Goal: Task Accomplishment & Management: Complete application form

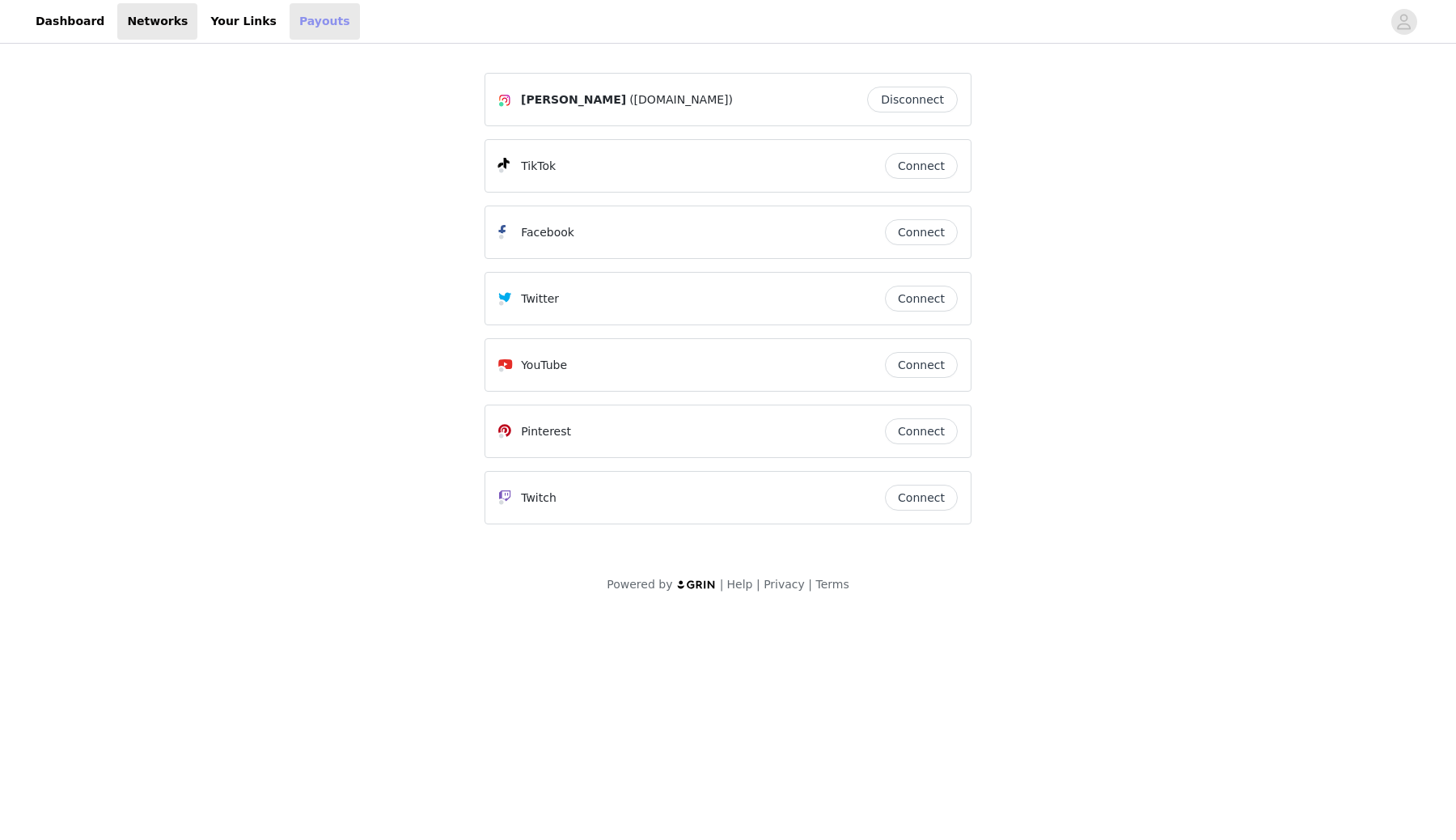
click at [360, 26] on link "Payouts" at bounding box center [324, 21] width 70 height 36
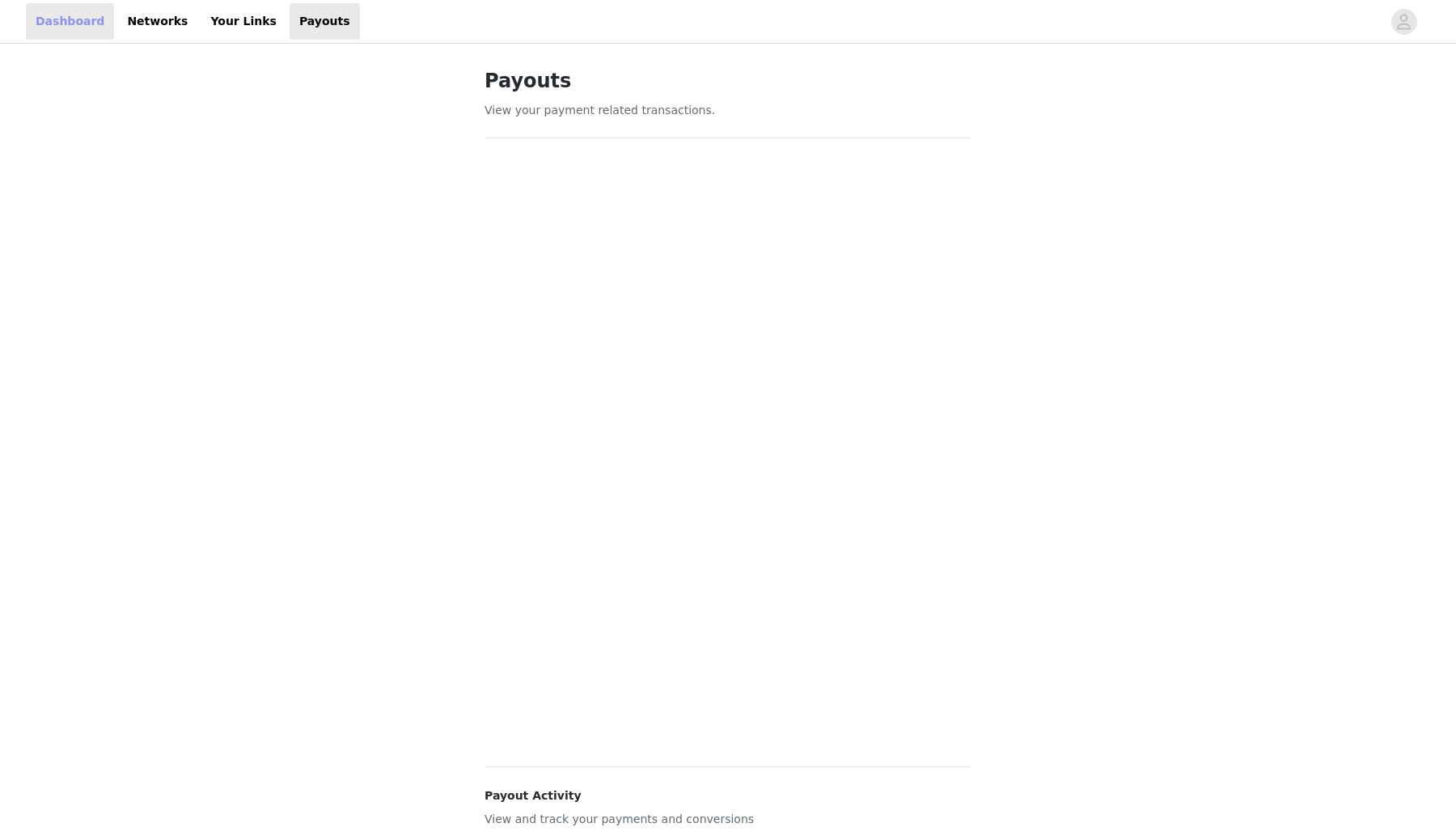
click at [87, 31] on link "Dashboard" at bounding box center [69, 21] width 88 height 36
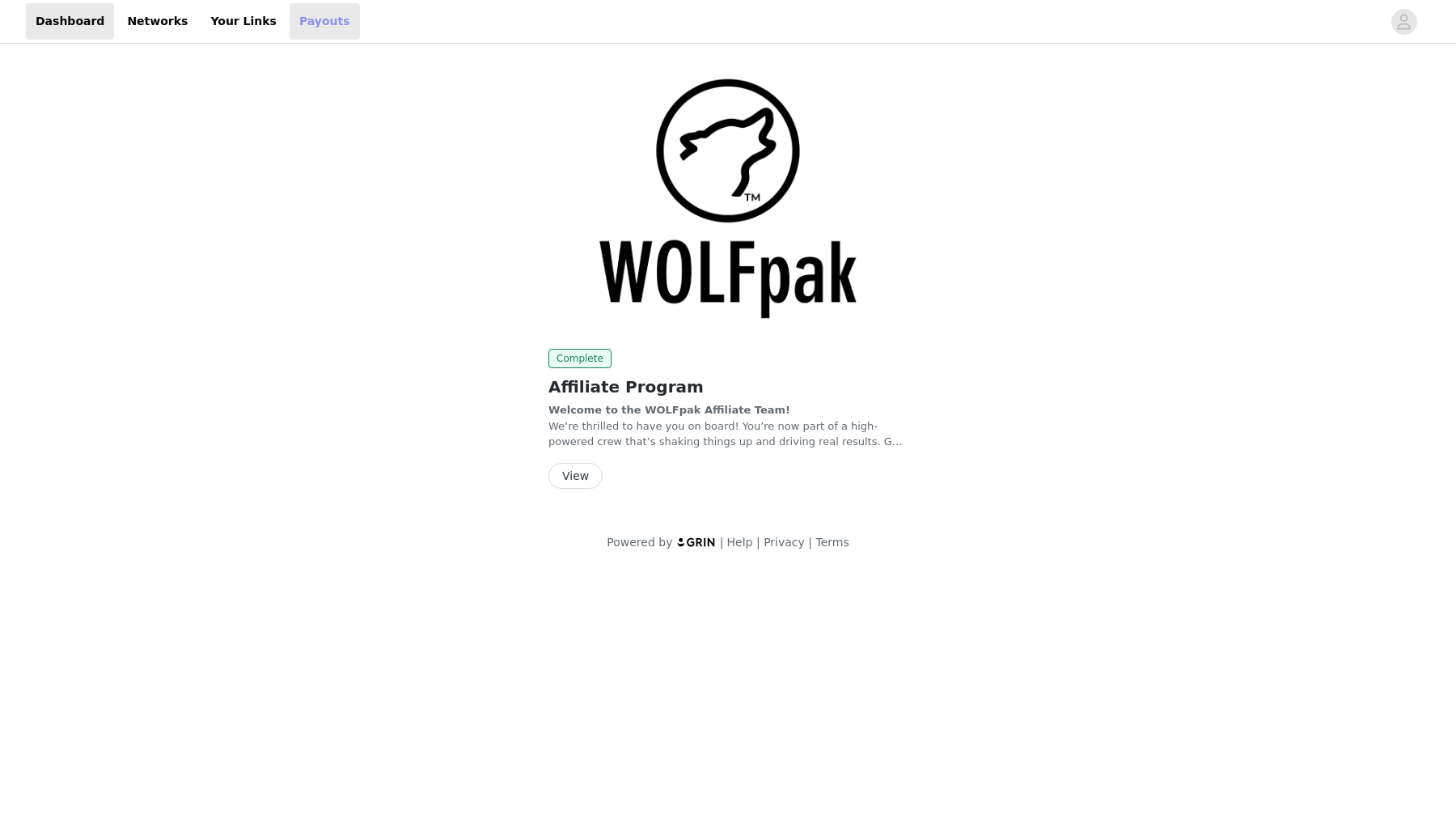
click at [360, 32] on link "Payouts" at bounding box center [324, 21] width 70 height 36
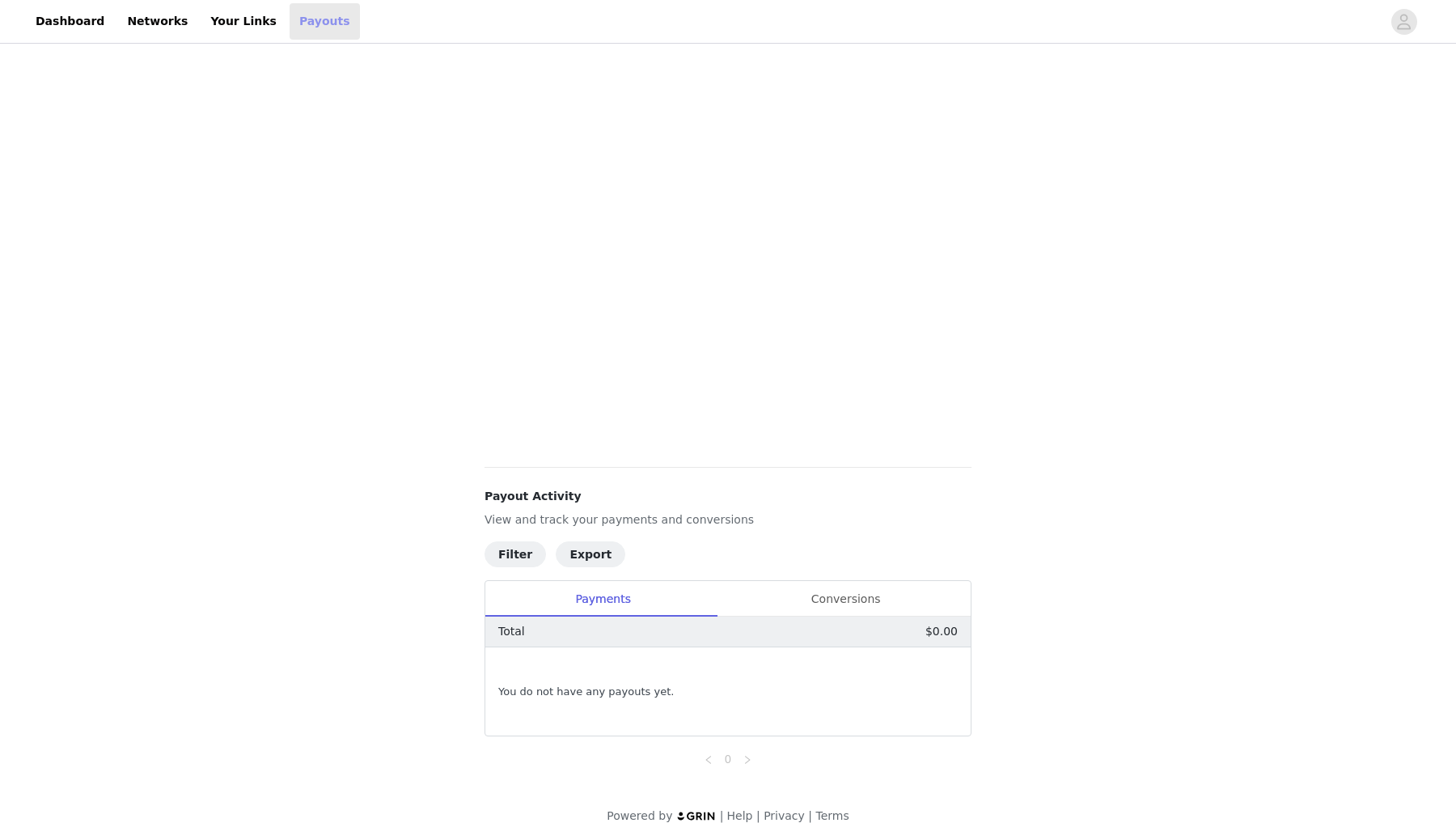
scroll to position [370, 0]
click at [287, 19] on link "Your Links" at bounding box center [244, 21] width 86 height 36
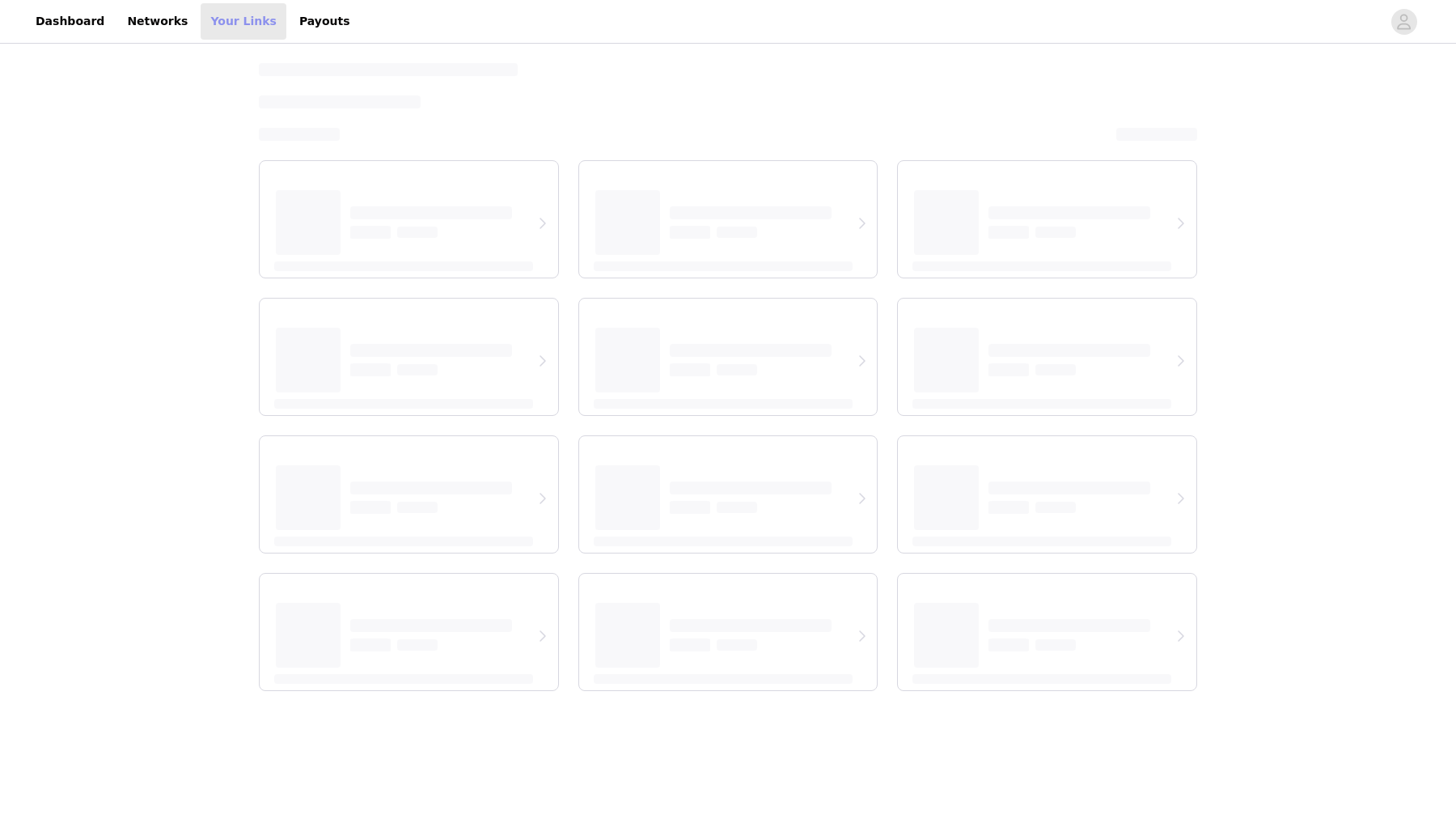
select select "12"
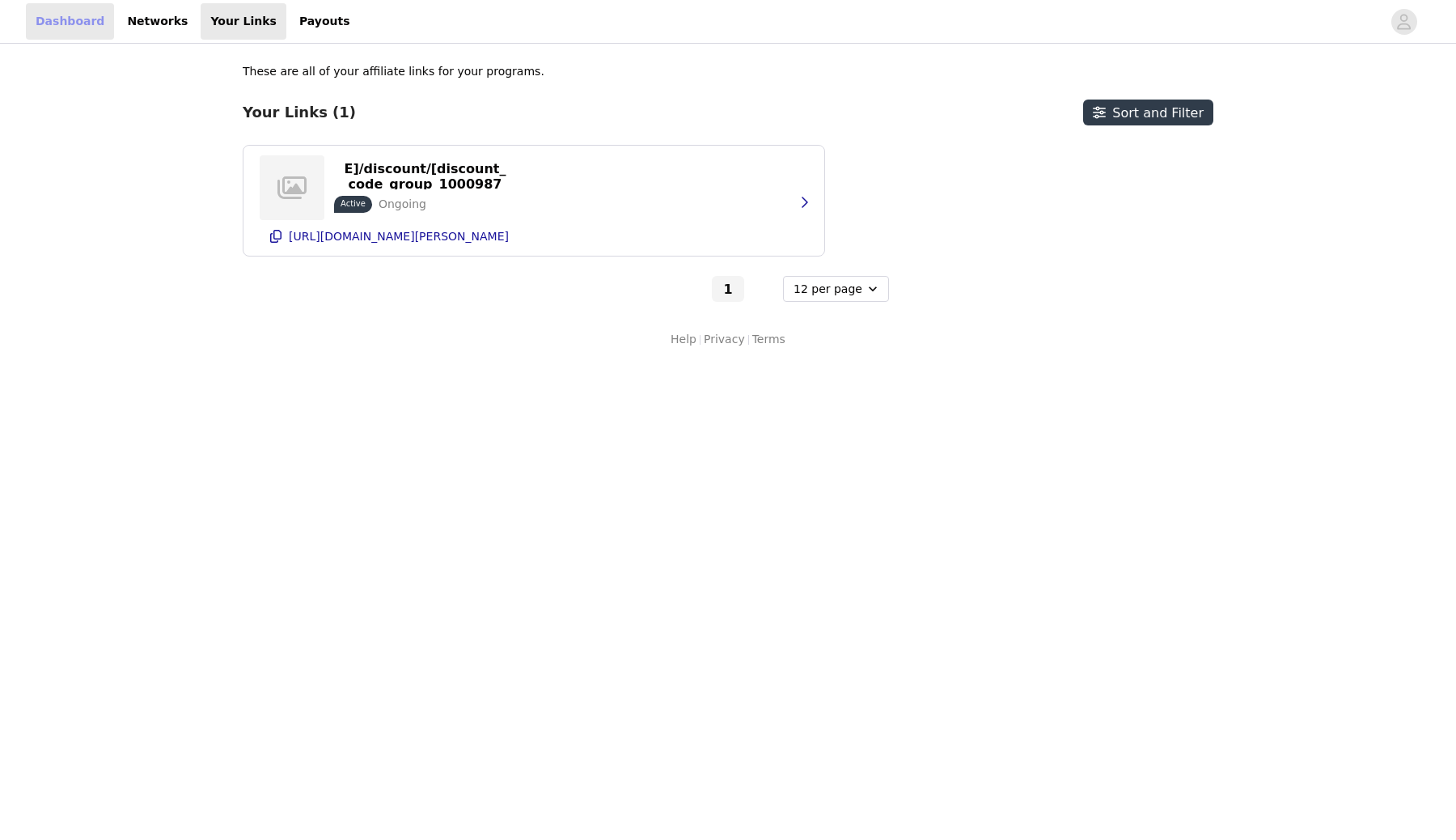
click at [102, 19] on link "Dashboard" at bounding box center [69, 21] width 88 height 36
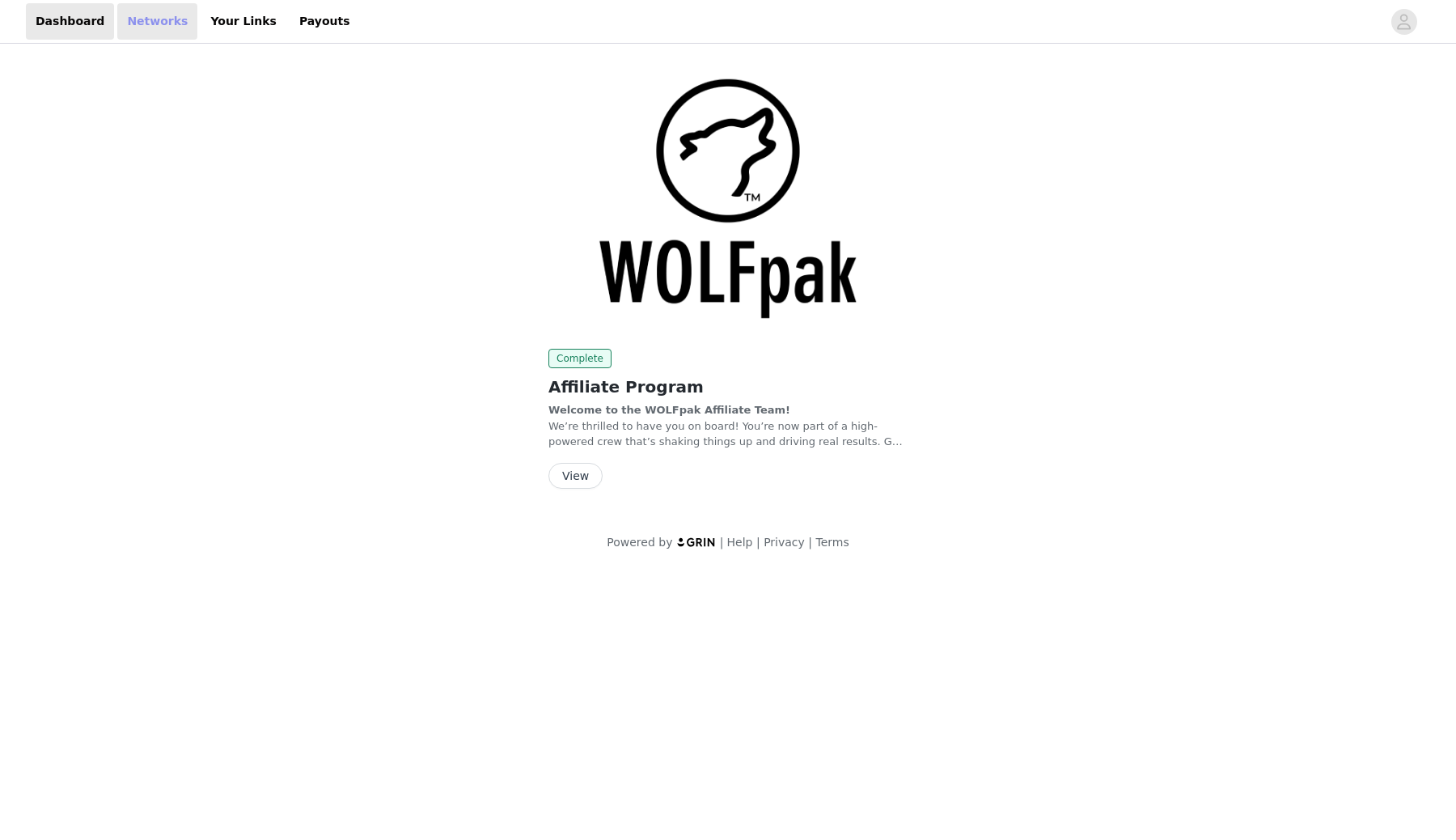
click at [177, 21] on link "Networks" at bounding box center [157, 21] width 80 height 36
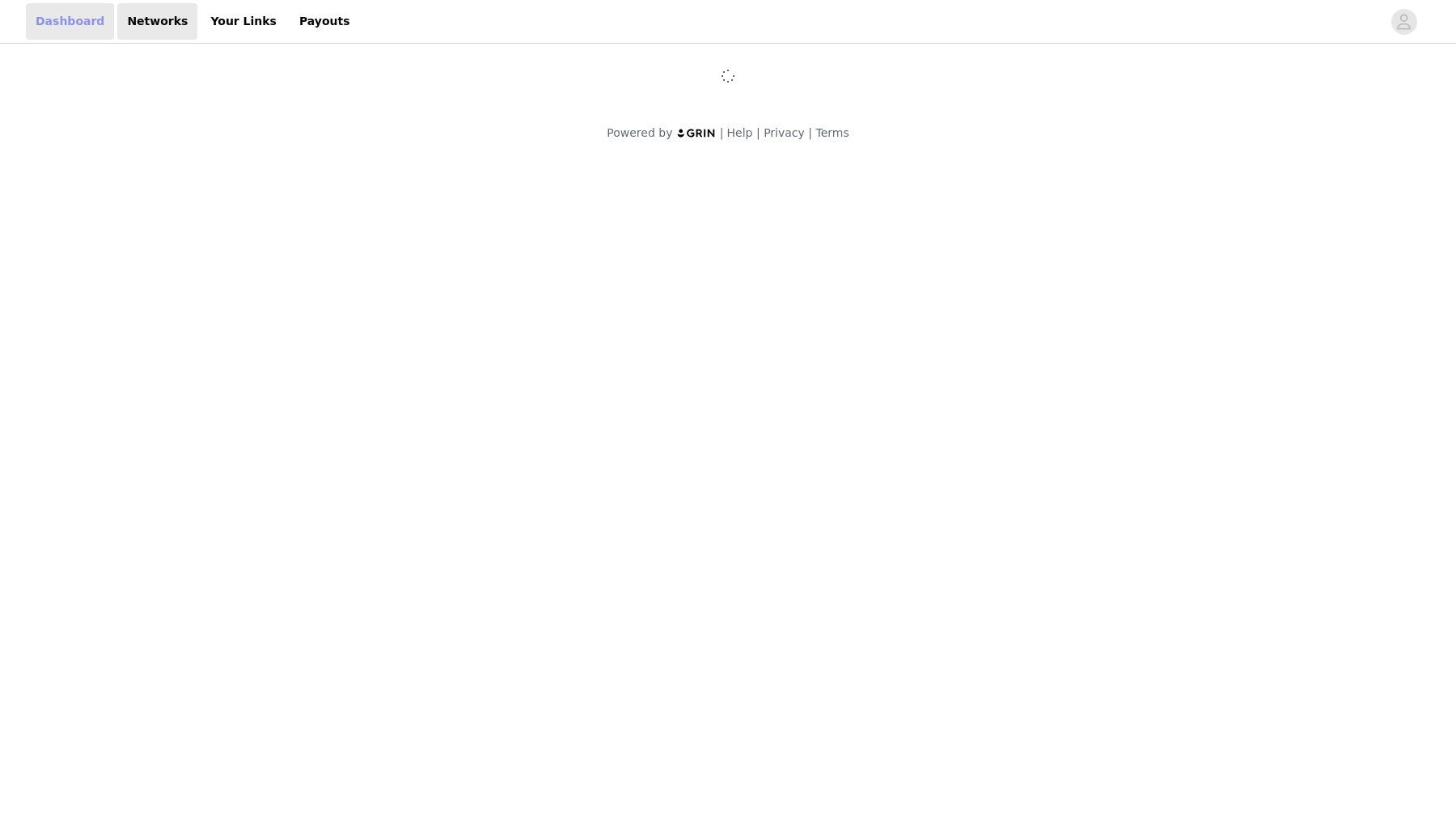
click at [107, 17] on link "Dashboard" at bounding box center [69, 21] width 88 height 36
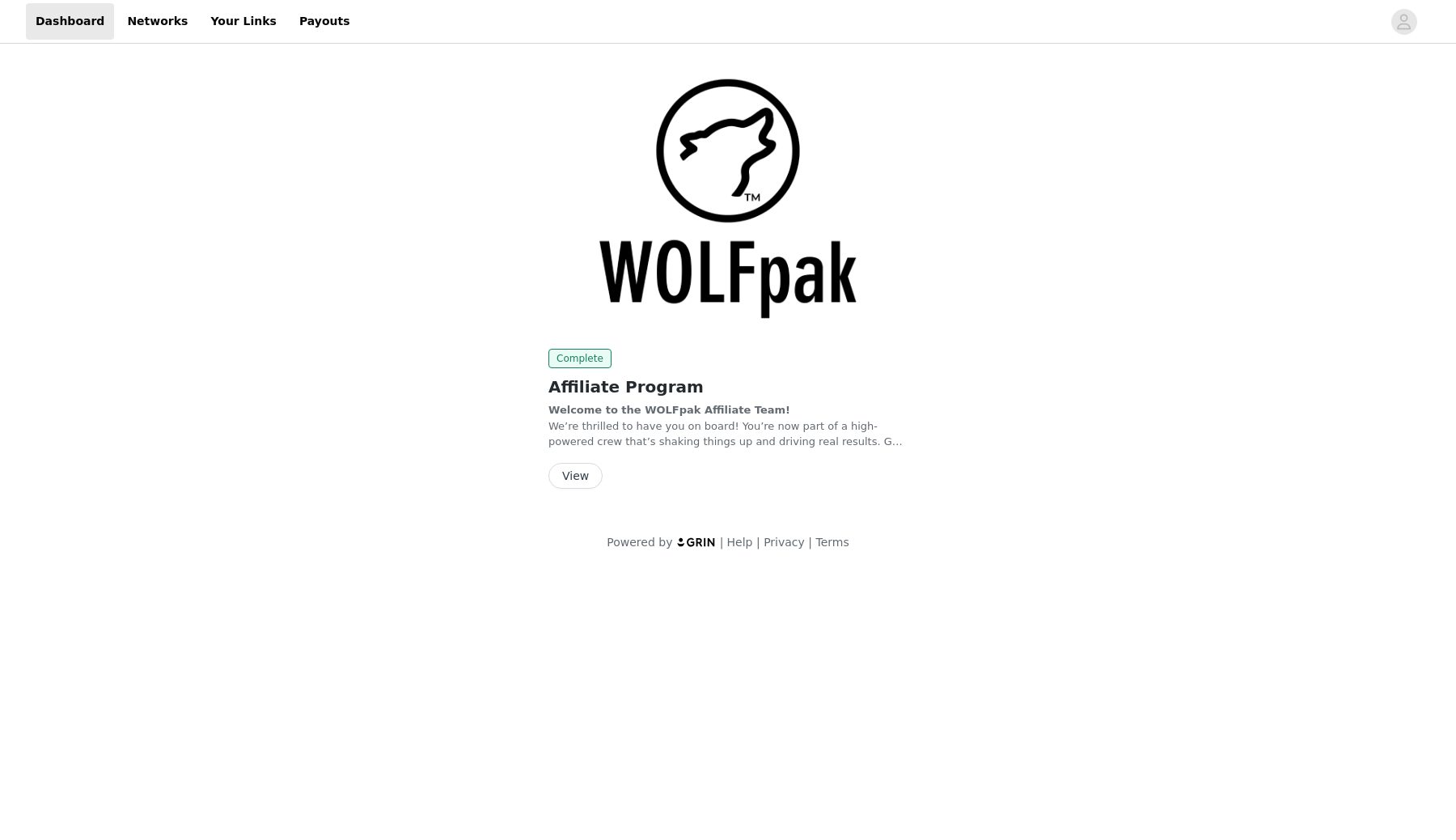
click at [596, 484] on button "View" at bounding box center [576, 475] width 55 height 26
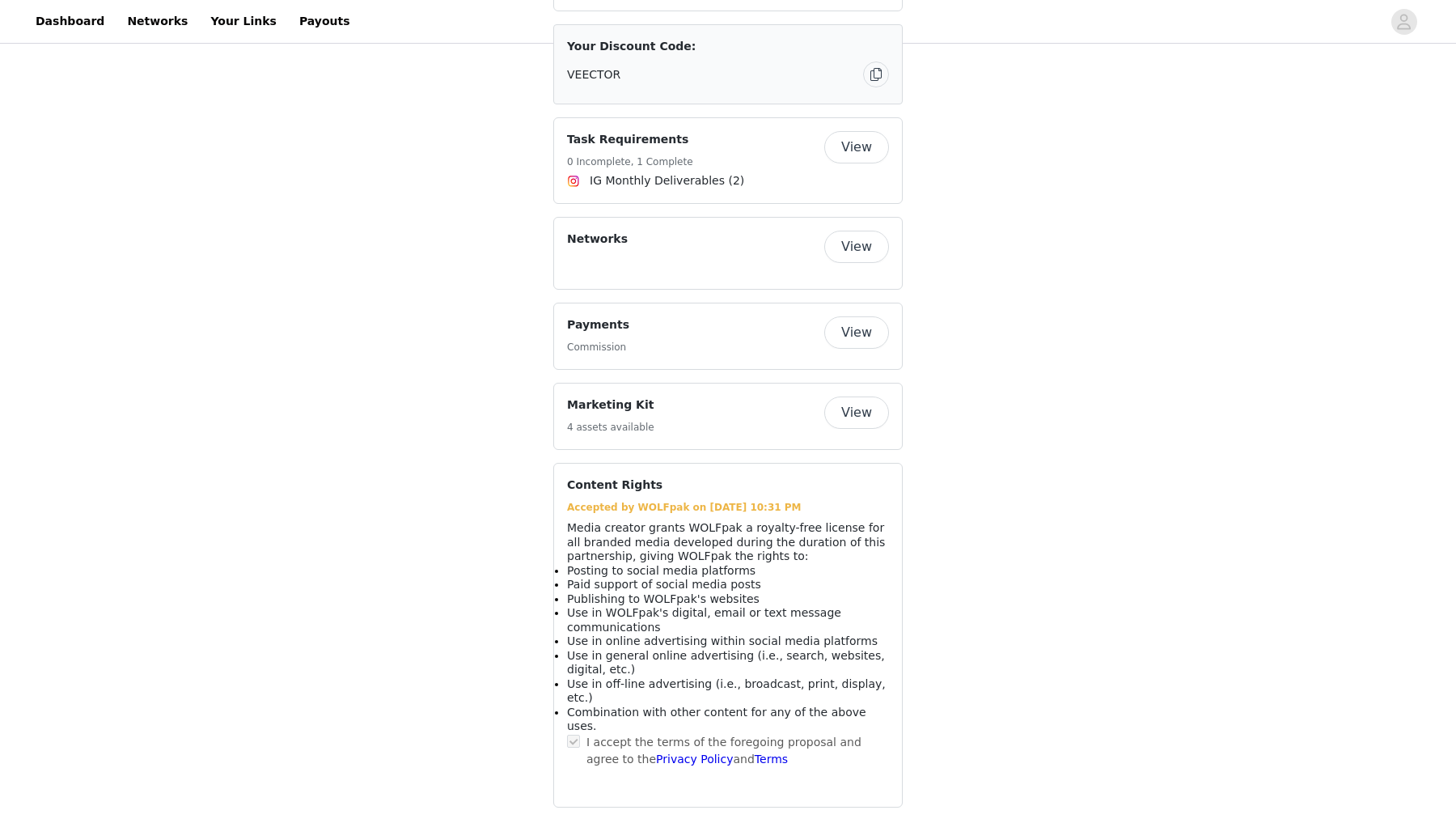
scroll to position [1070, 0]
click at [860, 164] on button "View" at bounding box center [857, 147] width 64 height 32
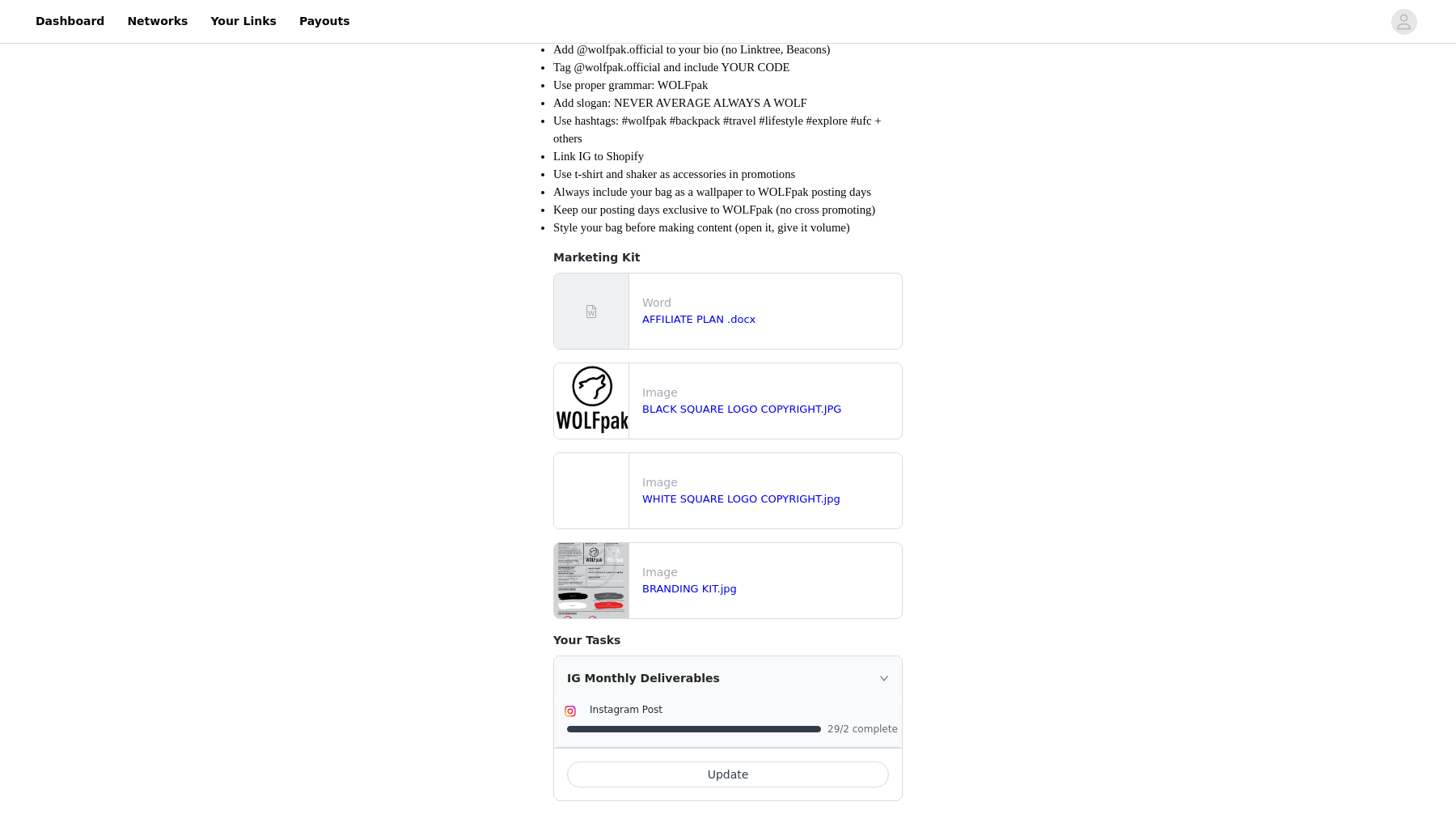
scroll to position [833, 0]
click at [700, 786] on button "Update" at bounding box center [728, 774] width 322 height 26
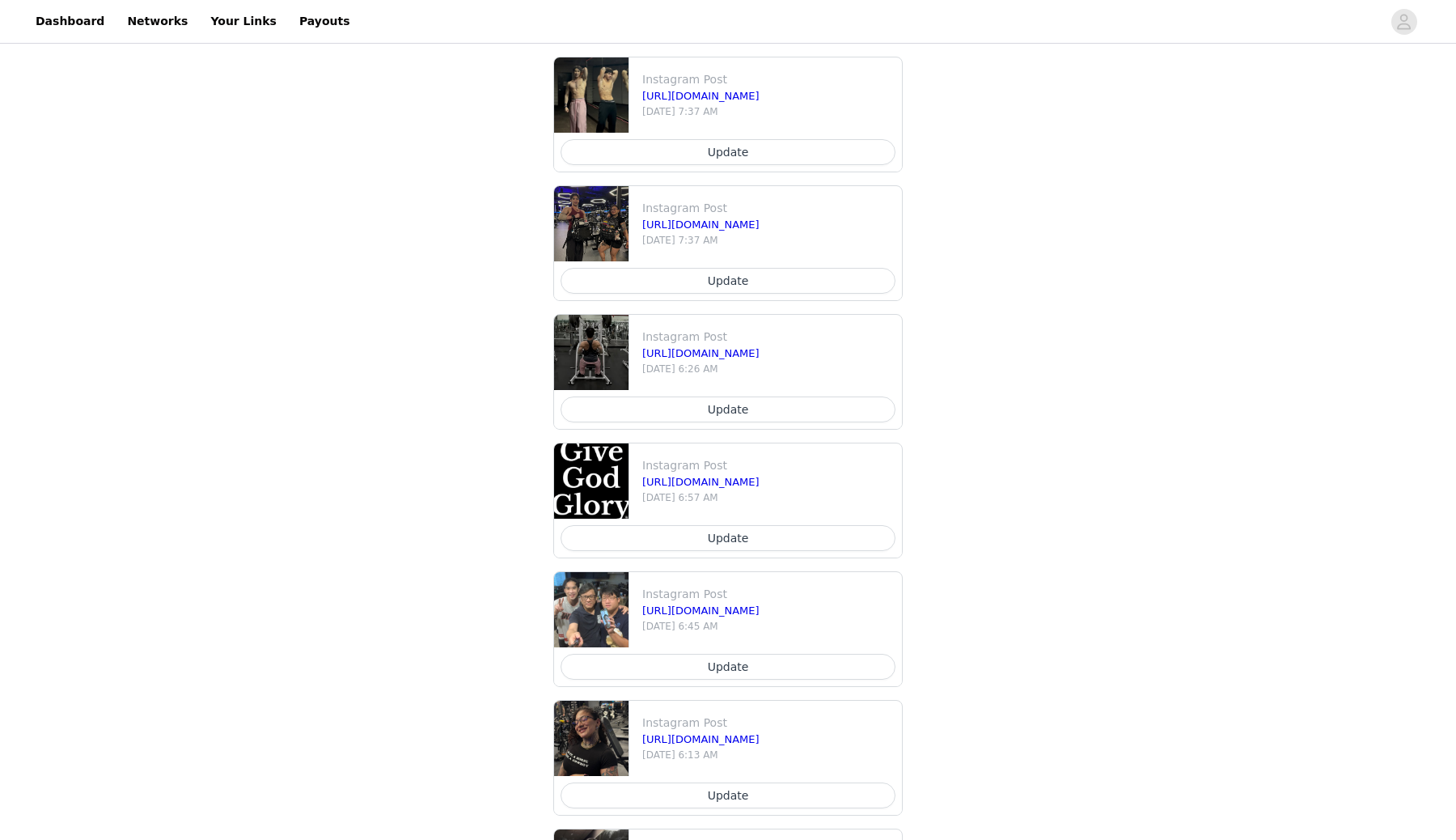
scroll to position [1309, 0]
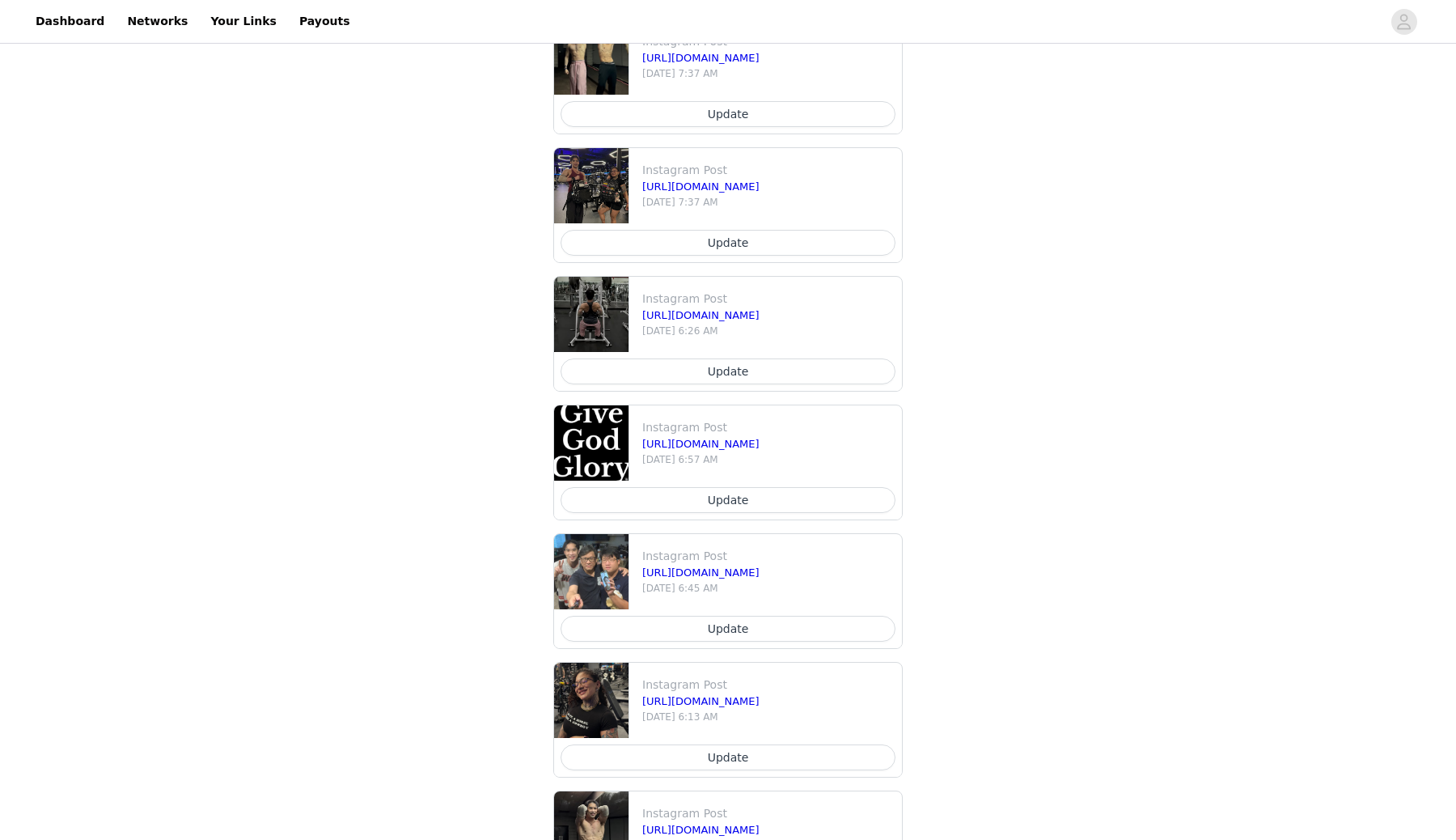
click at [731, 255] on button "Update" at bounding box center [727, 242] width 335 height 26
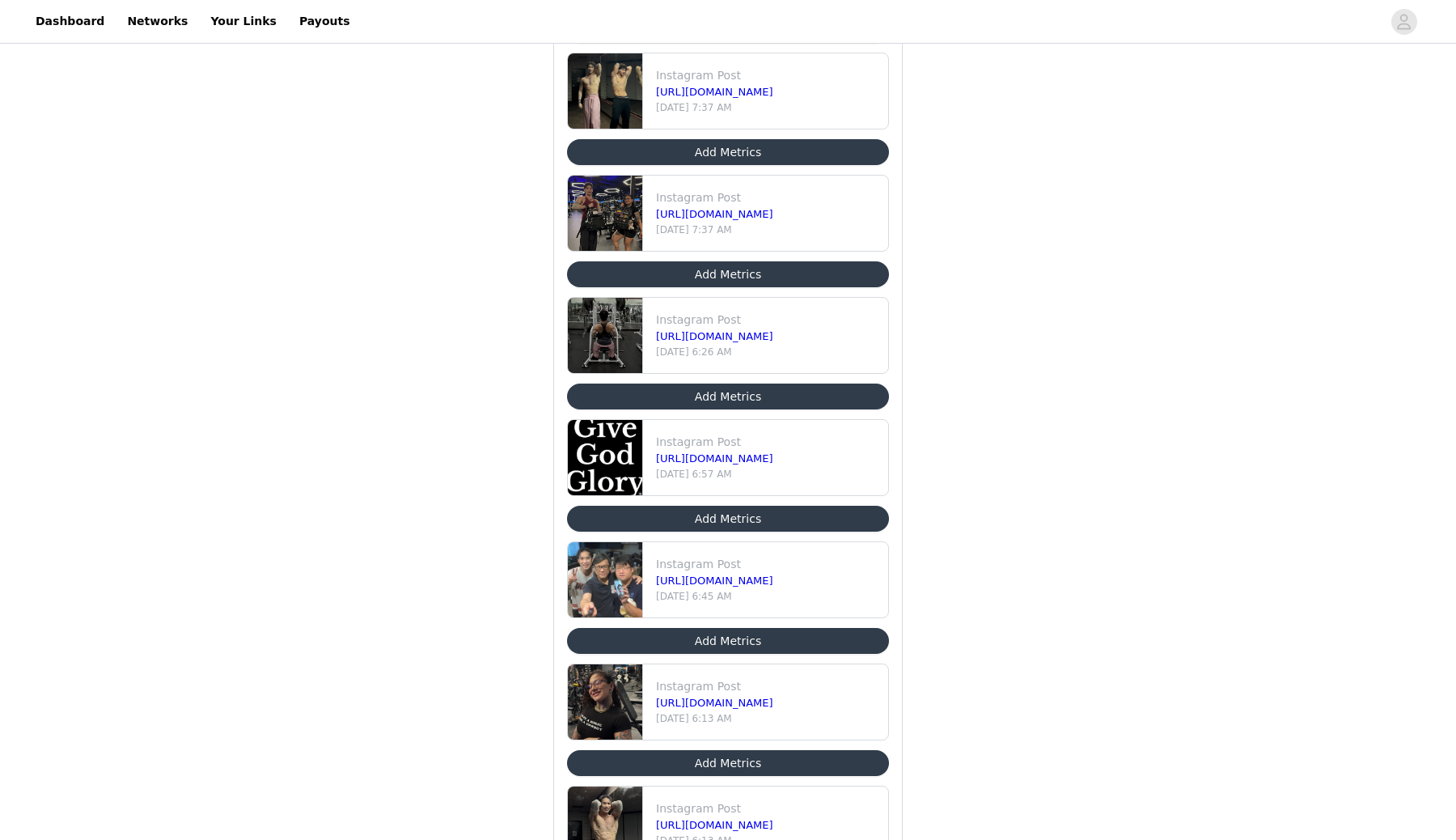
scroll to position [943, 0]
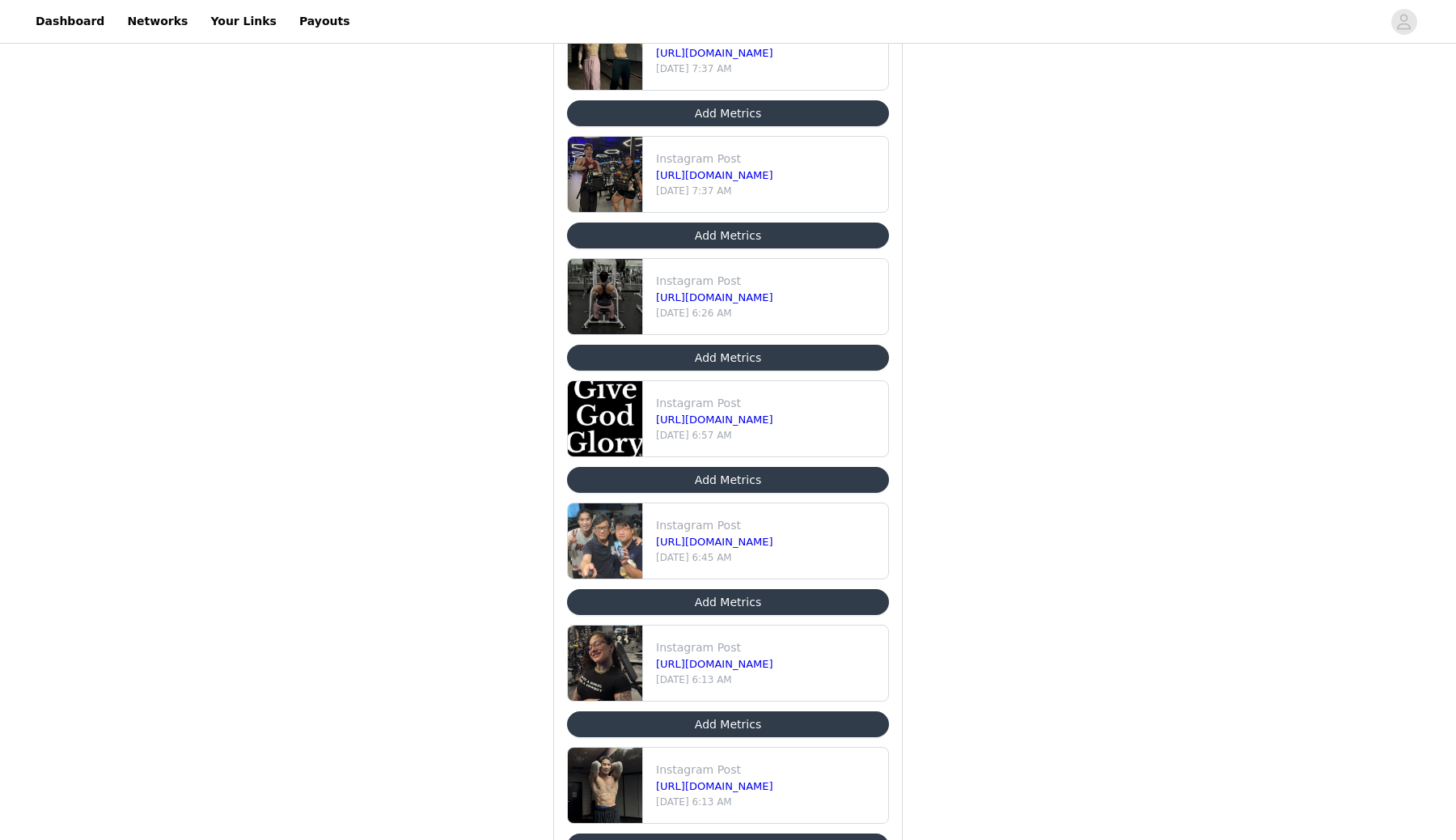
click at [750, 249] on button "Add Metrics" at bounding box center [728, 235] width 322 height 26
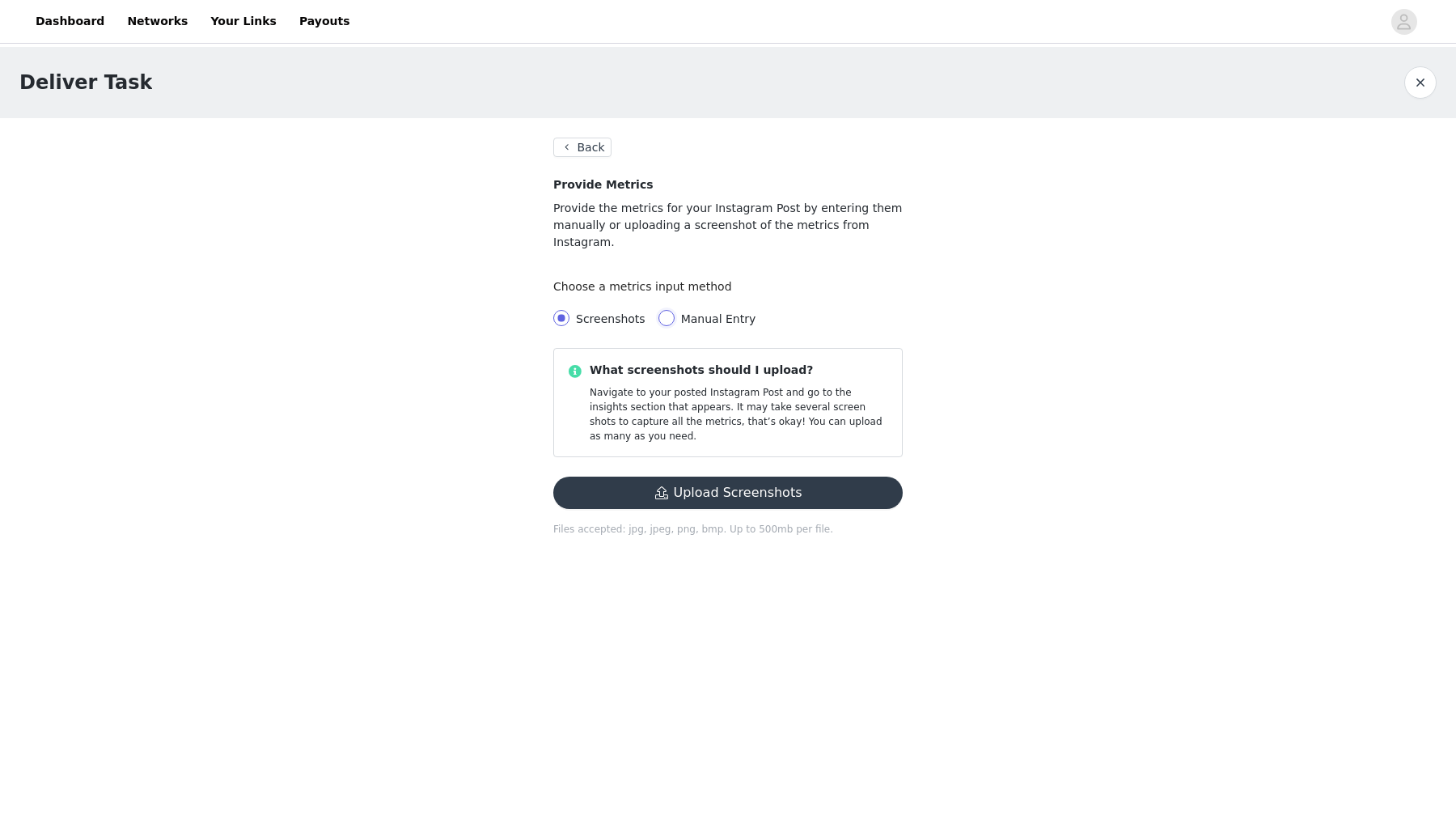
click at [674, 327] on input "Manual Entry" at bounding box center [667, 318] width 17 height 17
radio input "true"
radio input "false"
radio input "true"
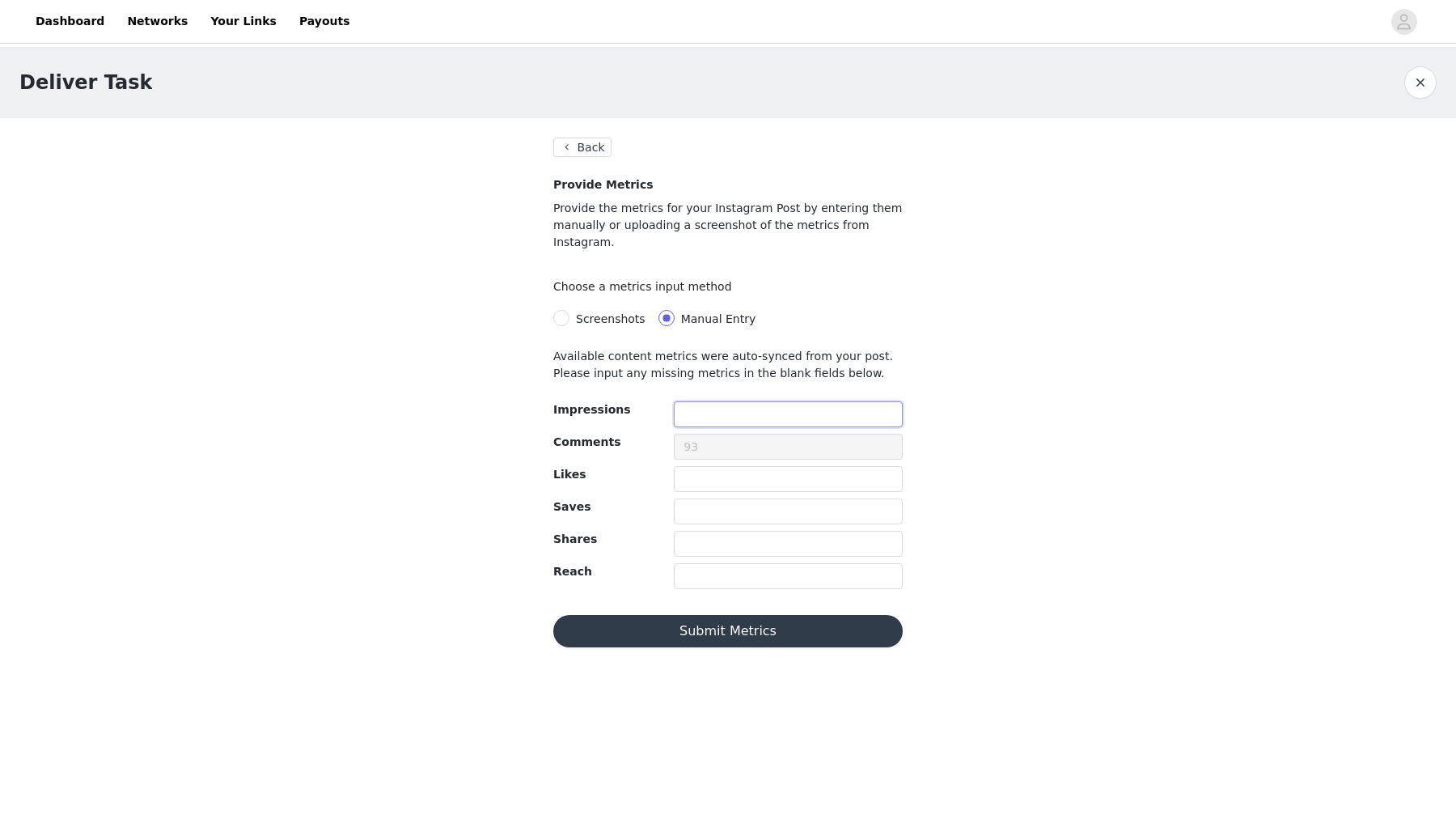
click at [693, 427] on input "text" at bounding box center [787, 414] width 229 height 26
type input "21345"
click at [564, 327] on input "Screenshots" at bounding box center [562, 318] width 17 height 17
radio input "true"
radio input "false"
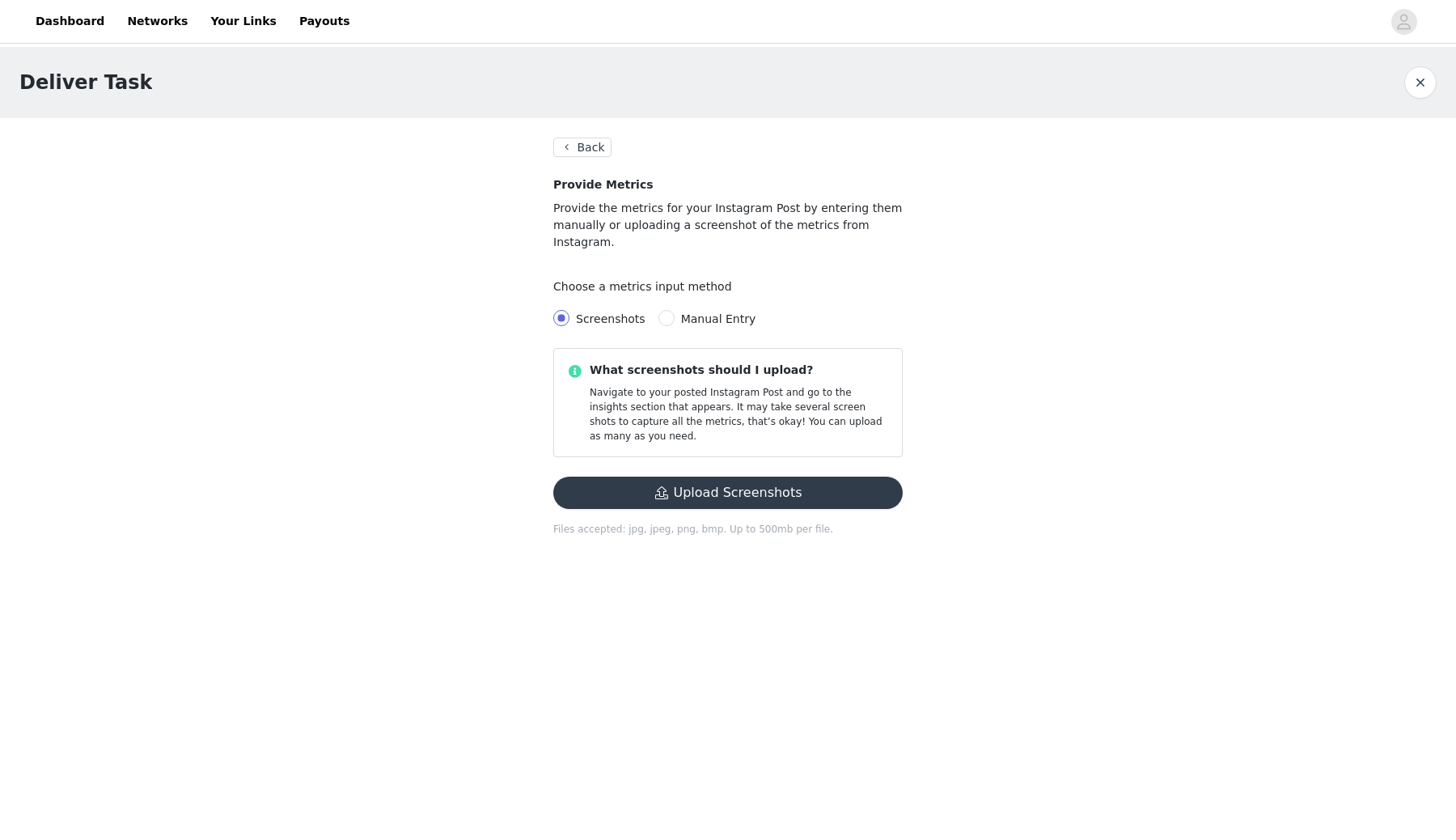
click at [708, 509] on button "Upload Screenshots" at bounding box center [728, 493] width 350 height 32
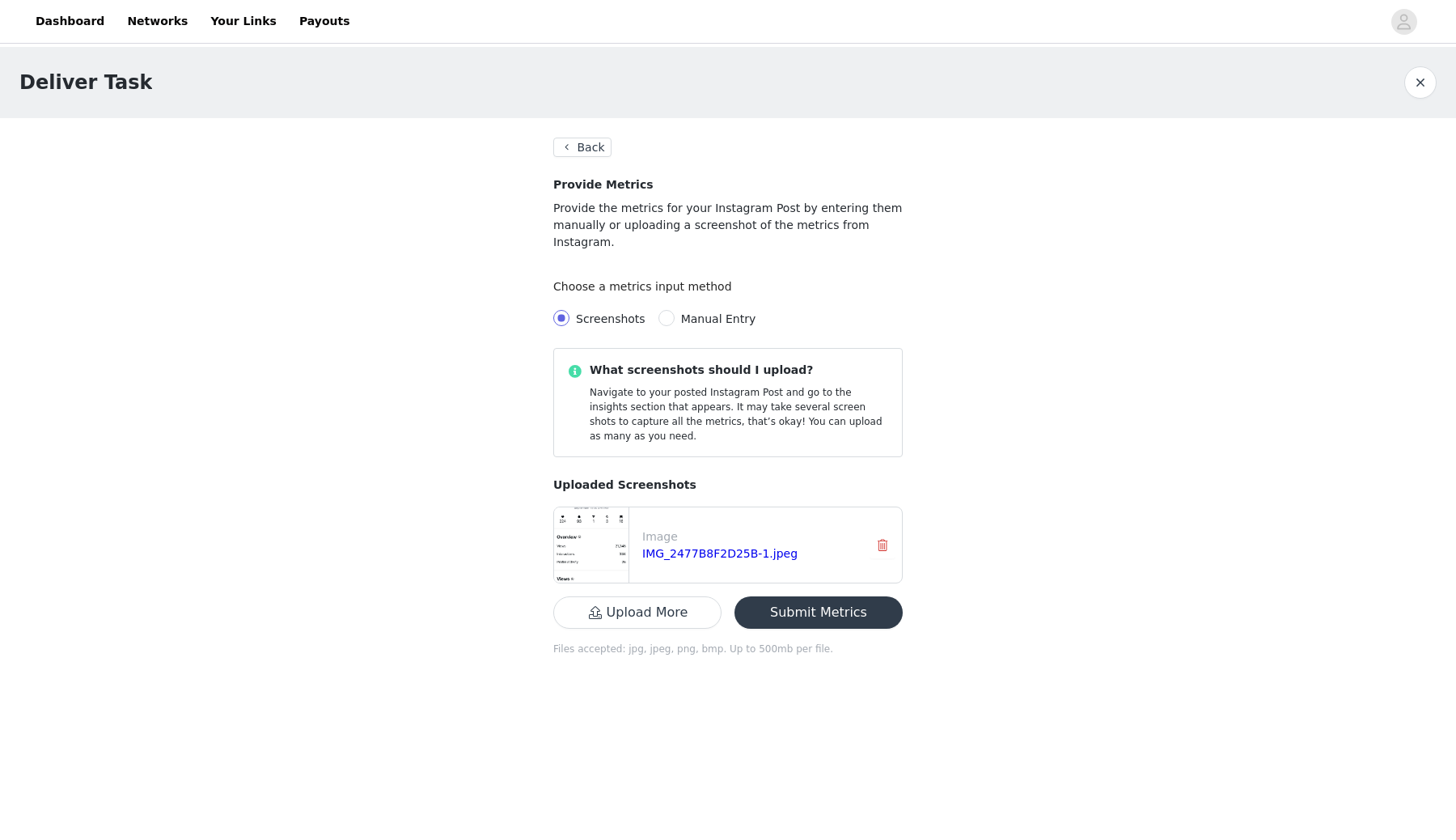
scroll to position [112, 0]
click at [808, 629] on button "Submit Metrics" at bounding box center [819, 612] width 169 height 32
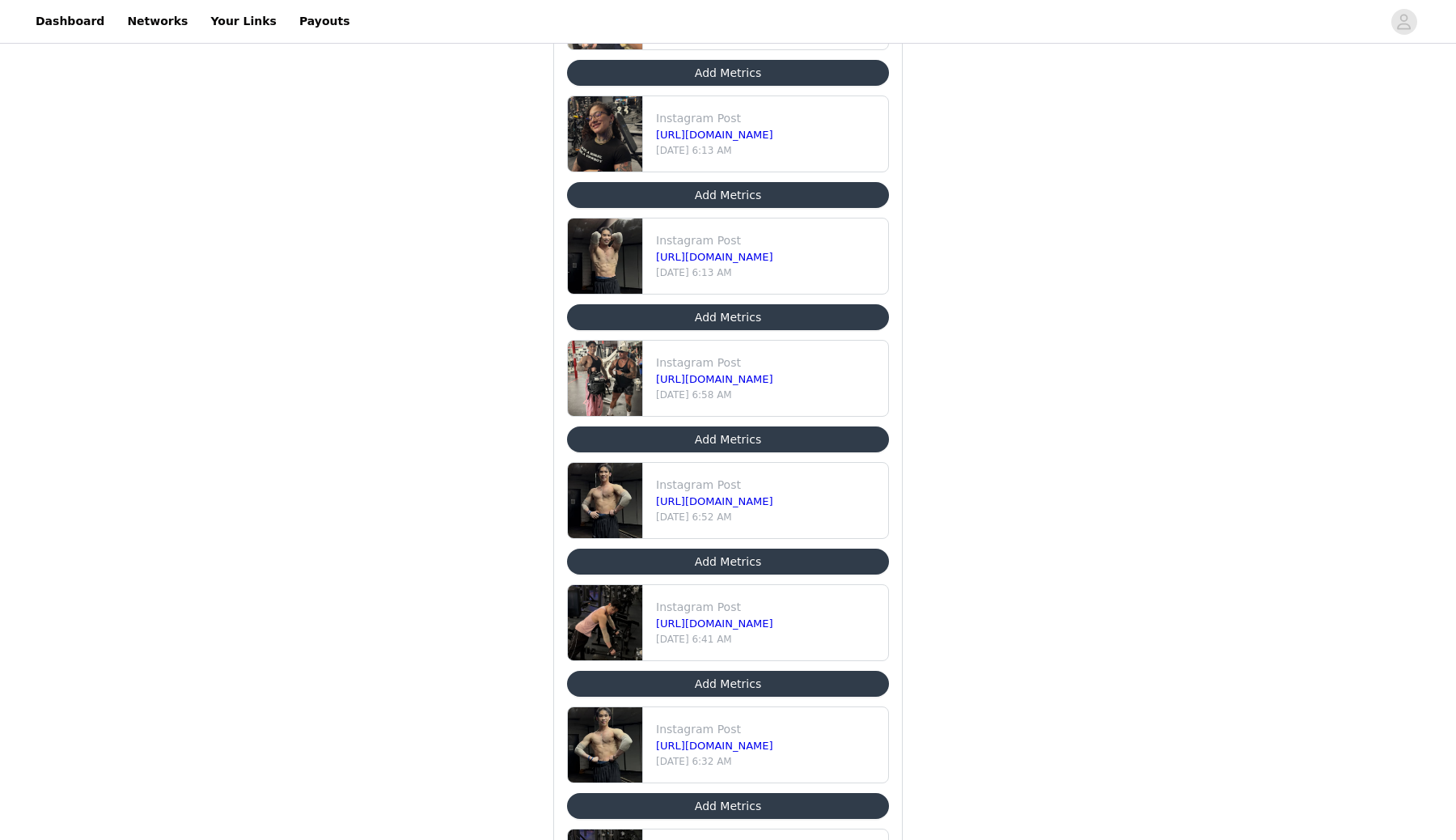
scroll to position [8, 0]
click at [701, 452] on button "Add Metrics" at bounding box center [728, 439] width 322 height 26
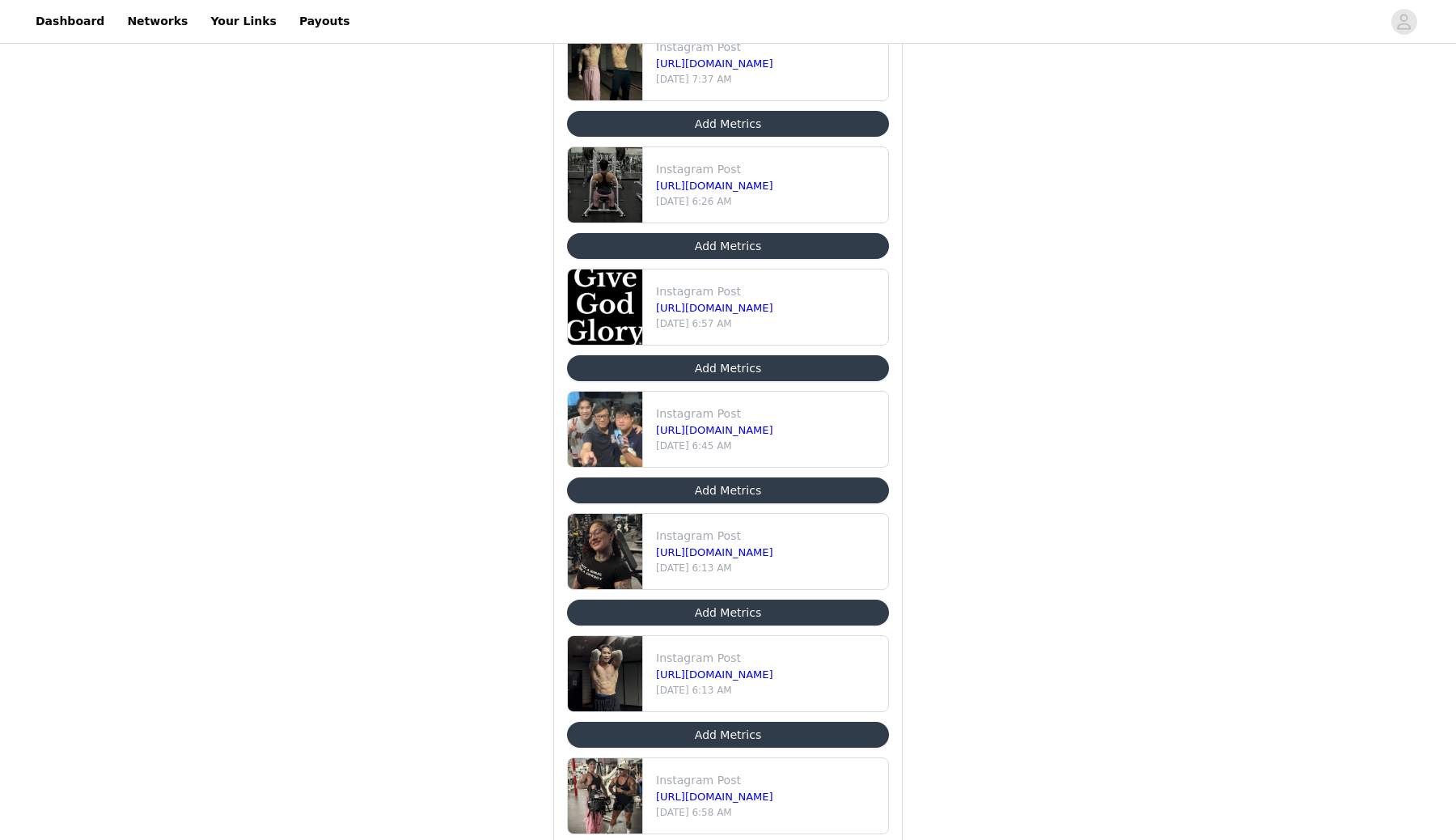
scroll to position [8, 0]
click at [673, 504] on button "Add Metrics" at bounding box center [728, 490] width 322 height 26
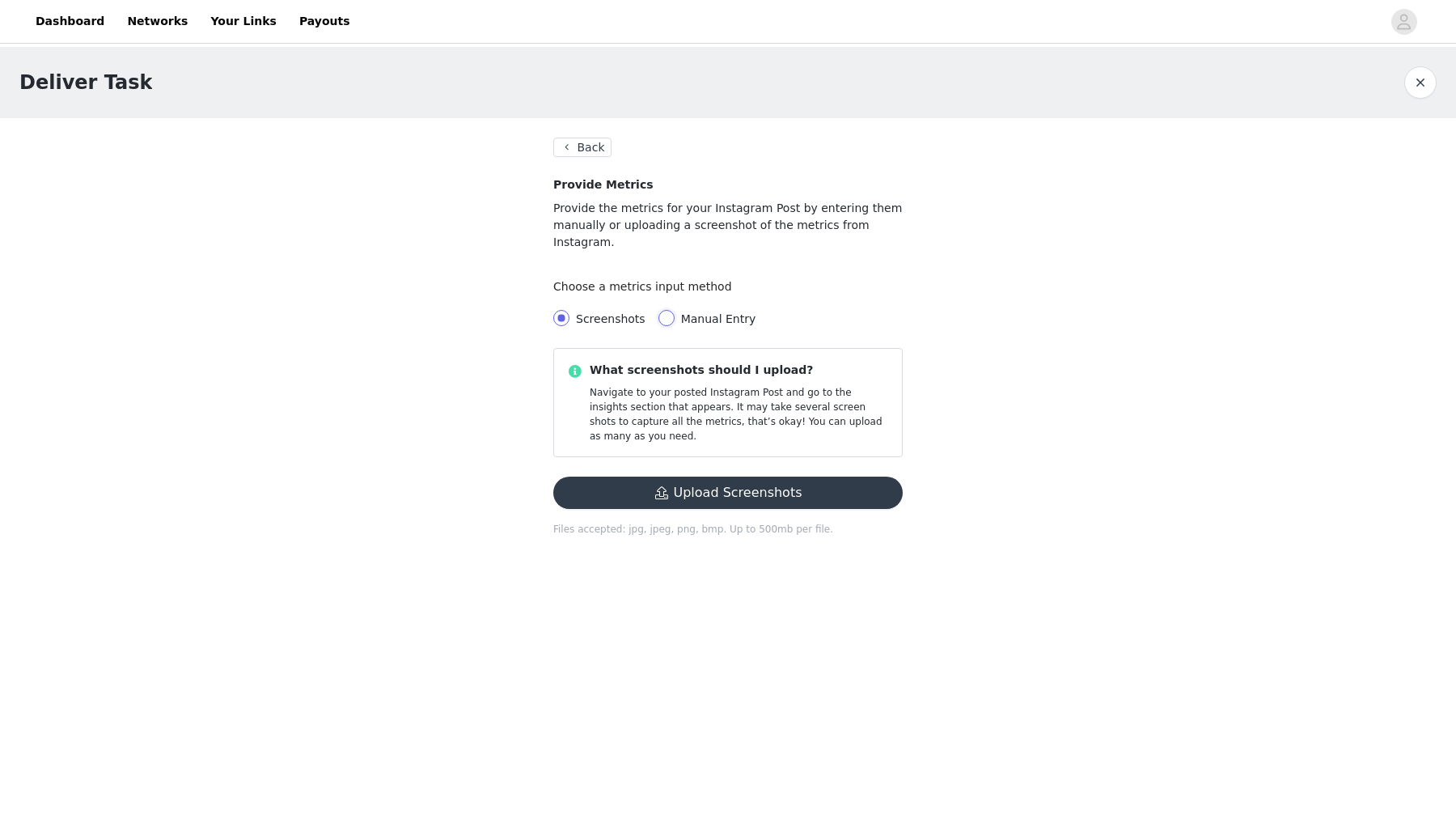
click at [674, 327] on input "Manual Entry" at bounding box center [667, 318] width 17 height 17
radio input "true"
radio input "false"
radio input "true"
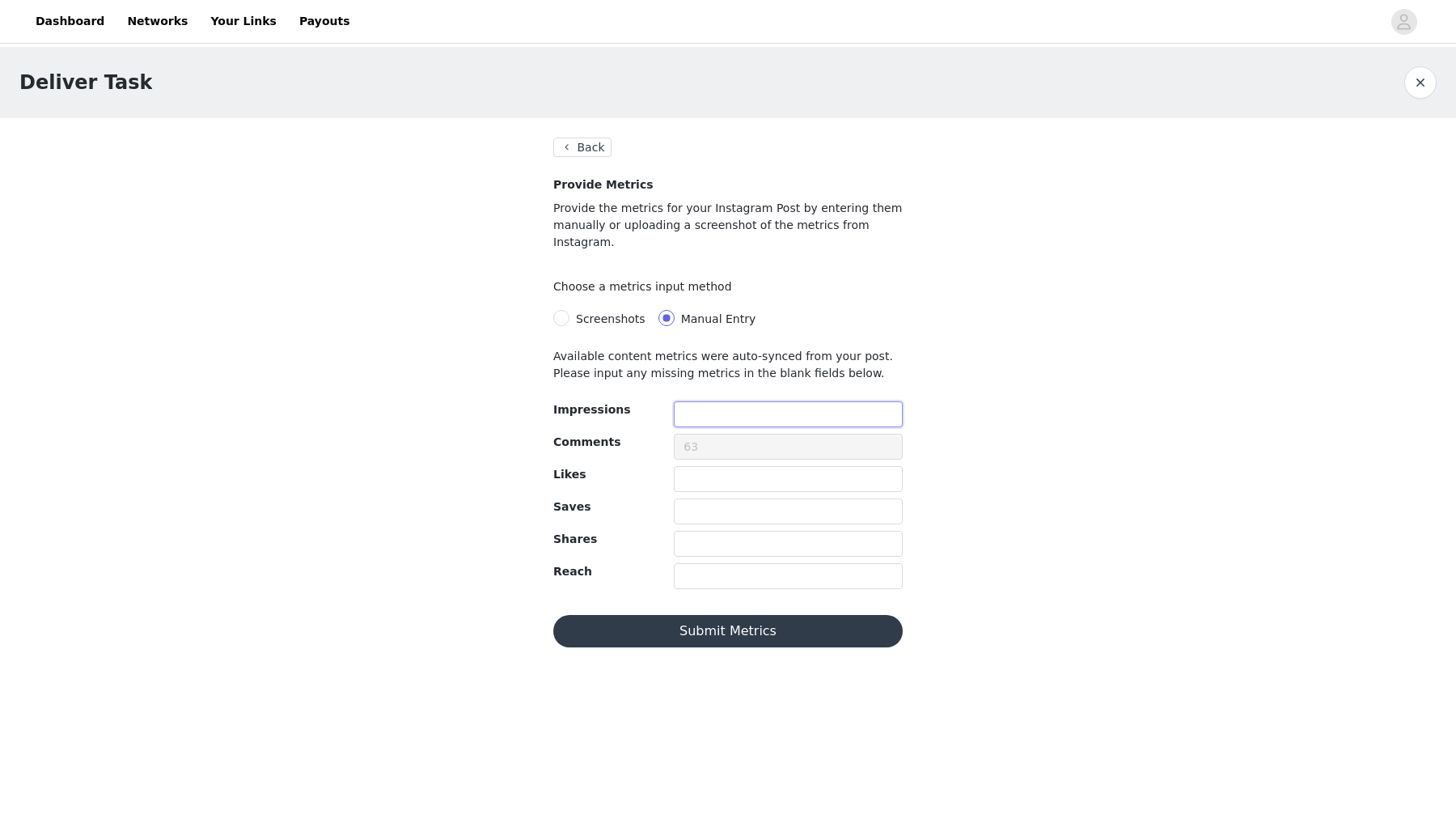
click at [699, 427] on input "text" at bounding box center [787, 414] width 229 height 26
type input "6587"
click at [722, 524] on input "text" at bounding box center [787, 511] width 229 height 26
type input "8"
click at [710, 589] on input "text" at bounding box center [787, 575] width 229 height 26
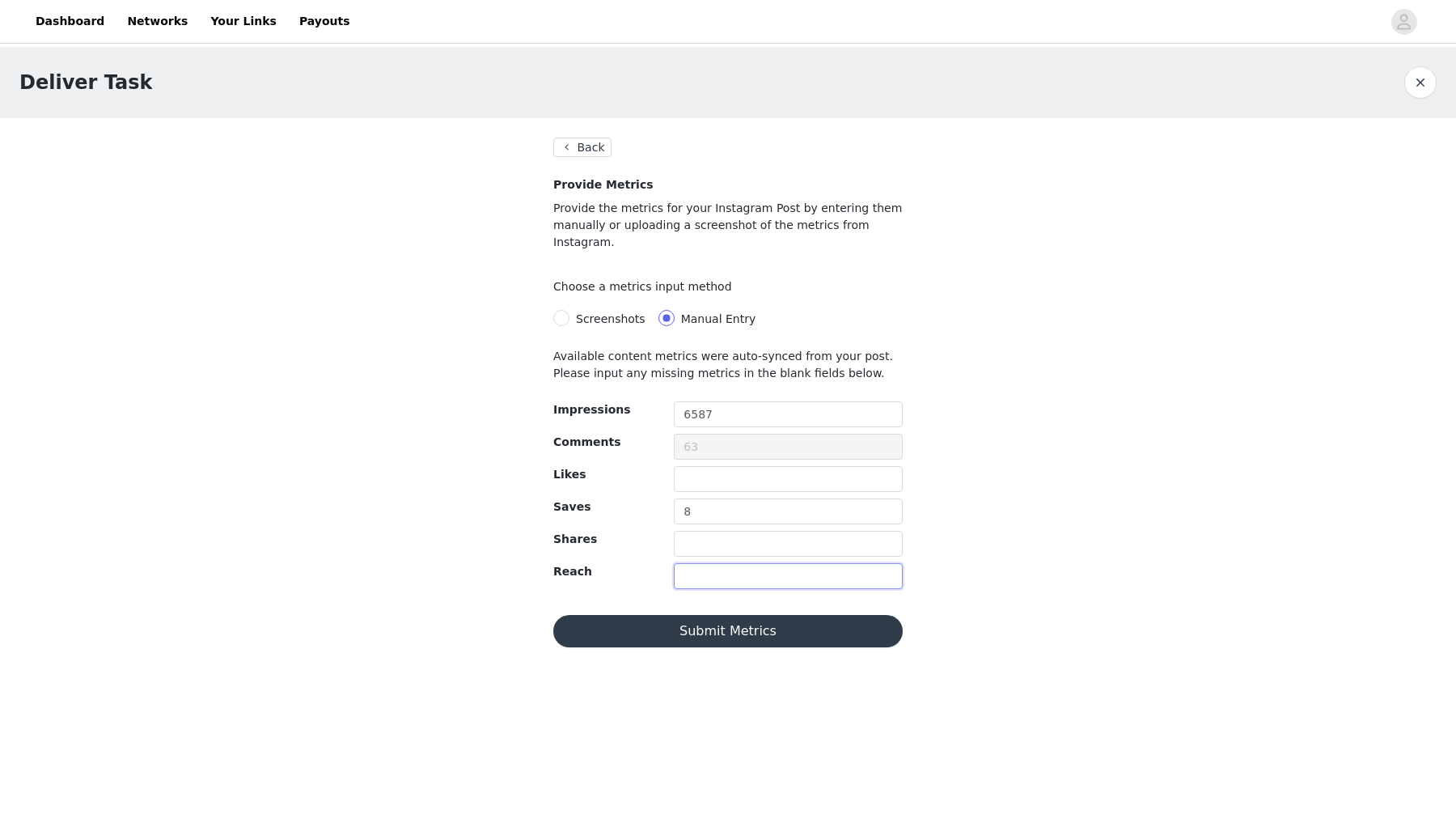
type input "1"
type input "664"
click at [708, 557] on input "text" at bounding box center [787, 543] width 229 height 26
type input "3"
click at [718, 492] on input "text" at bounding box center [787, 479] width 229 height 26
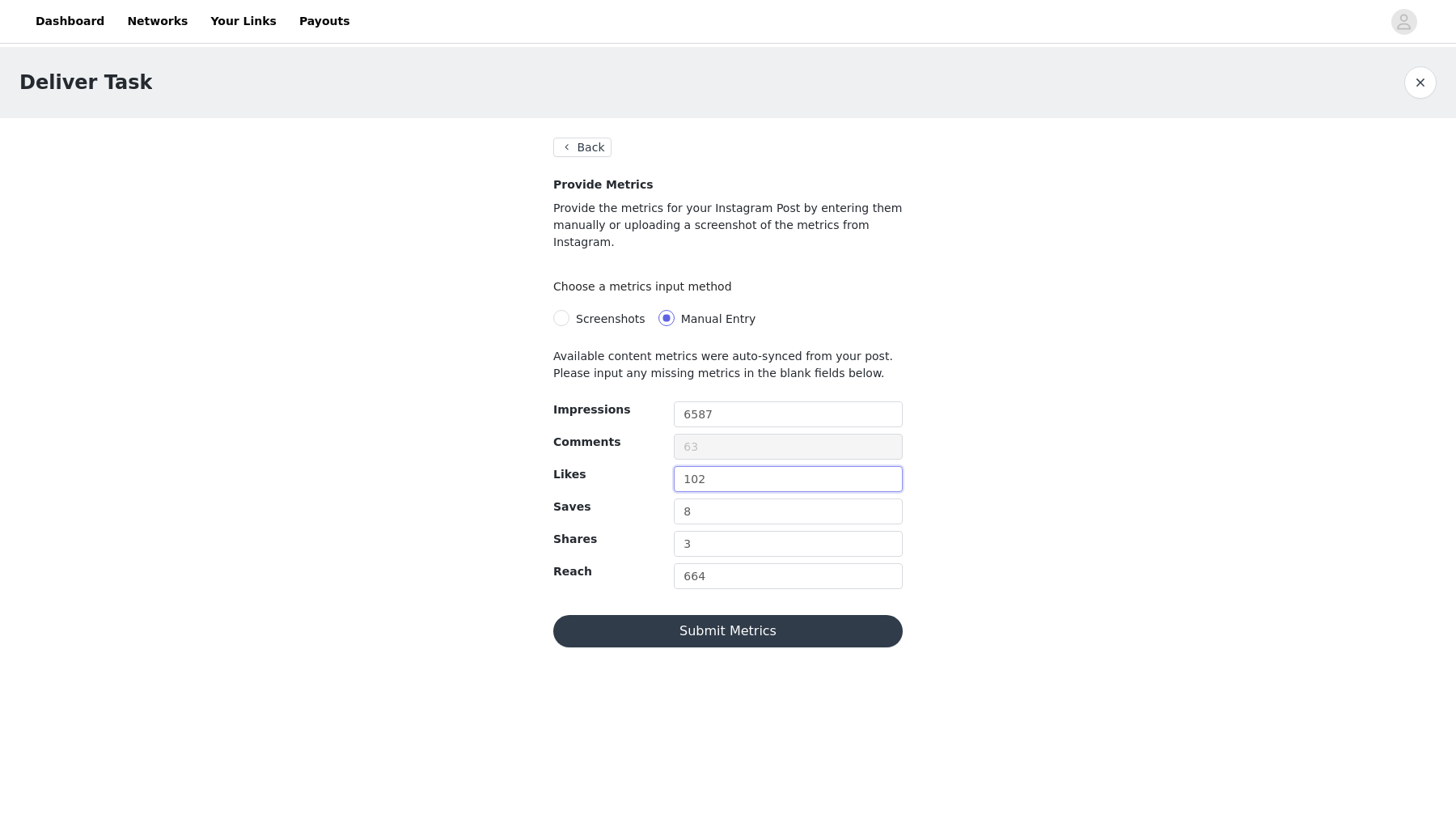
type input "102"
click at [711, 647] on button "Submit Metrics" at bounding box center [728, 631] width 350 height 32
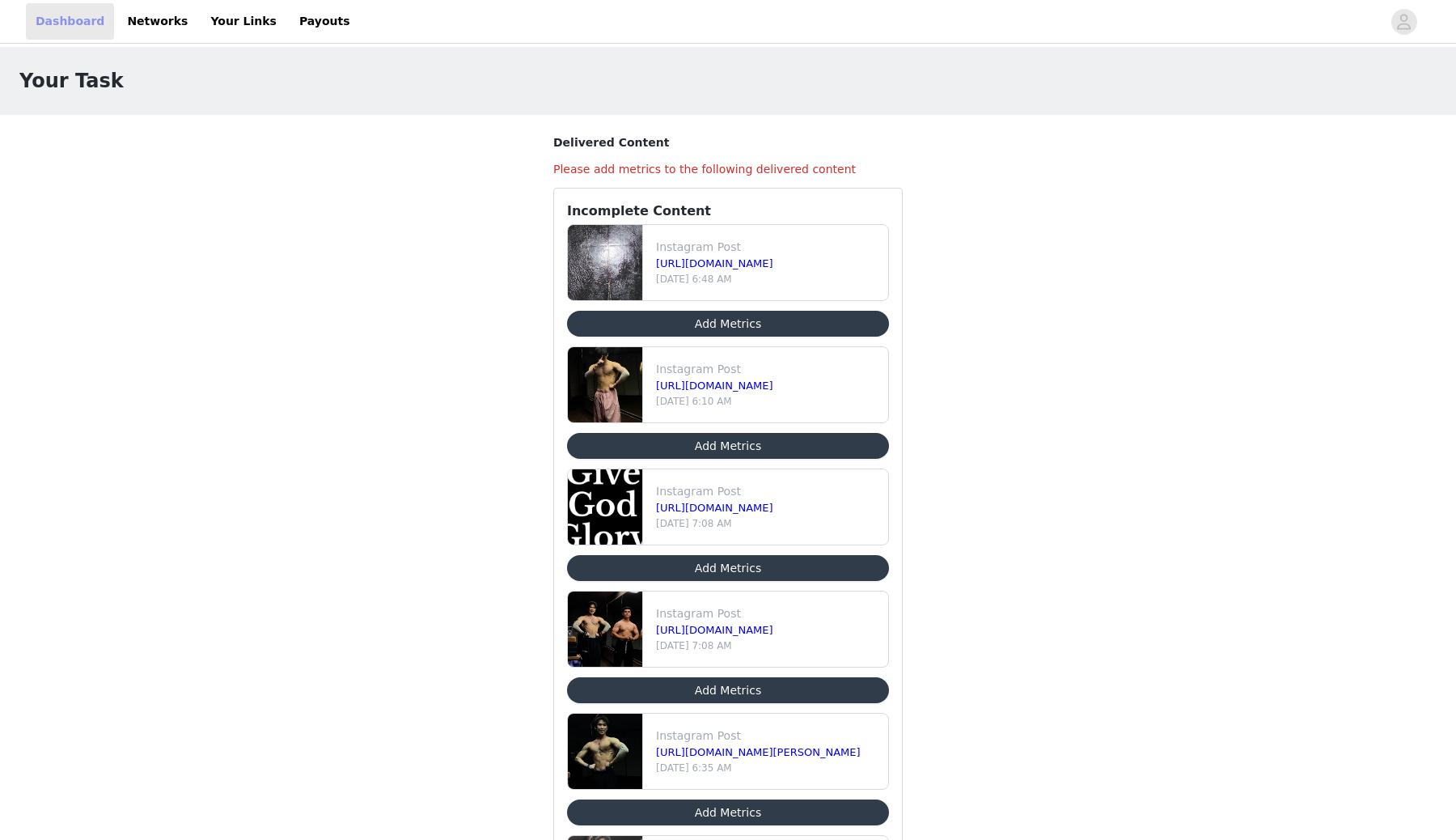
click at [107, 31] on link "Dashboard" at bounding box center [69, 21] width 88 height 36
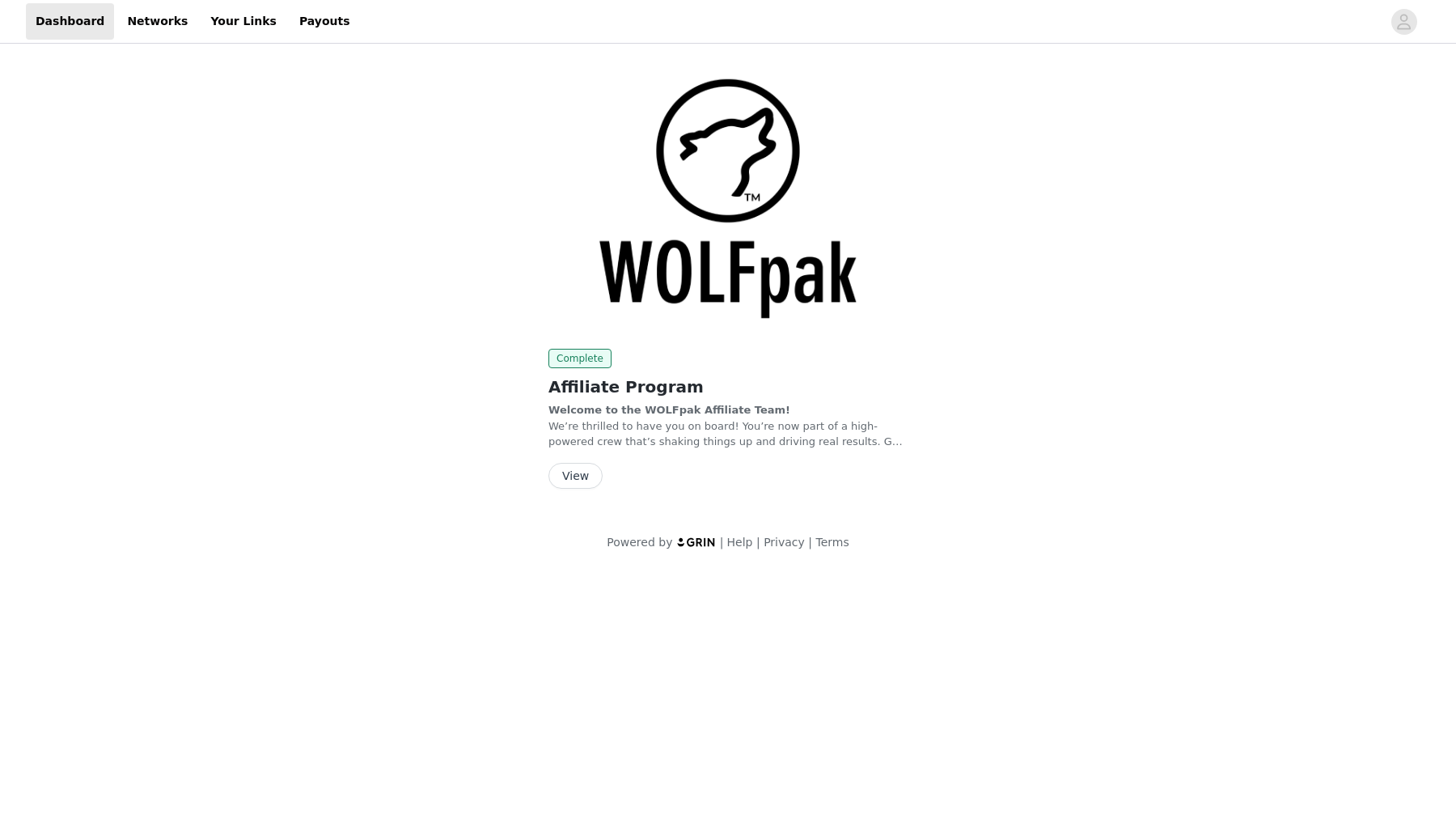
click at [588, 489] on button "View" at bounding box center [576, 475] width 55 height 26
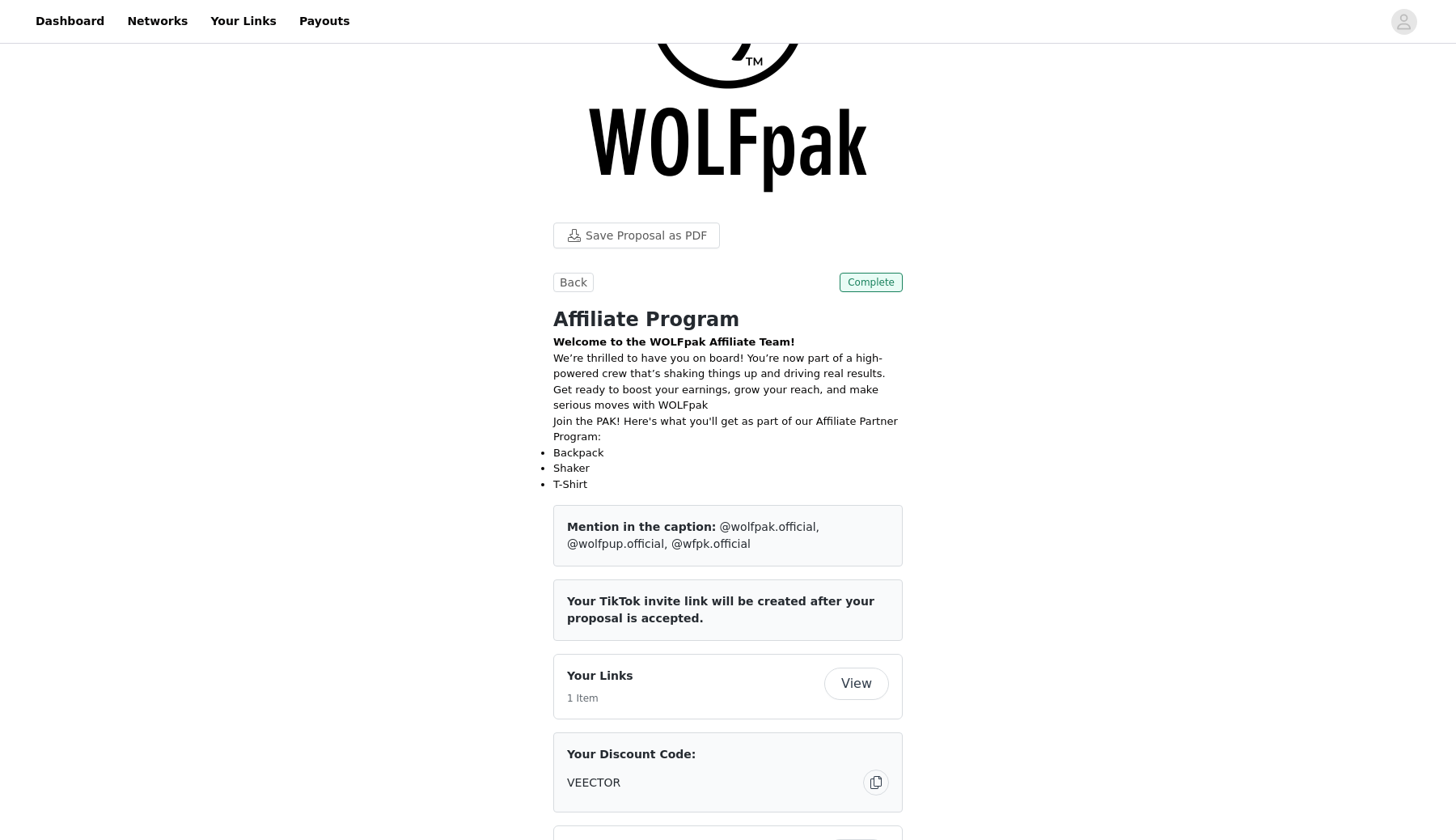
scroll to position [126, 0]
